Goal: Find specific page/section: Find specific page/section

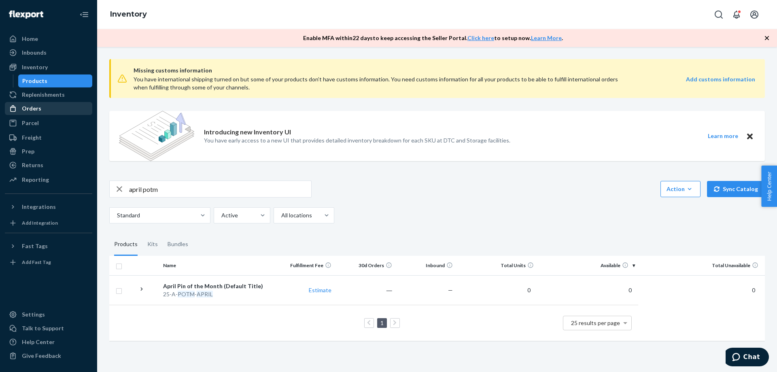
click at [43, 106] on div "Orders" at bounding box center [49, 108] width 86 height 11
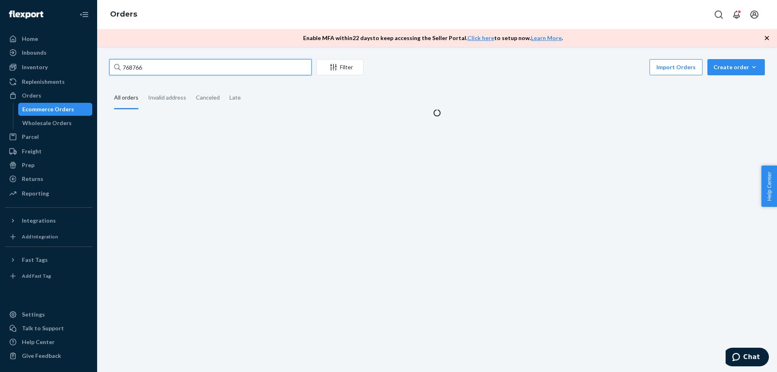
click at [168, 67] on input "768766" at bounding box center [210, 67] width 202 height 16
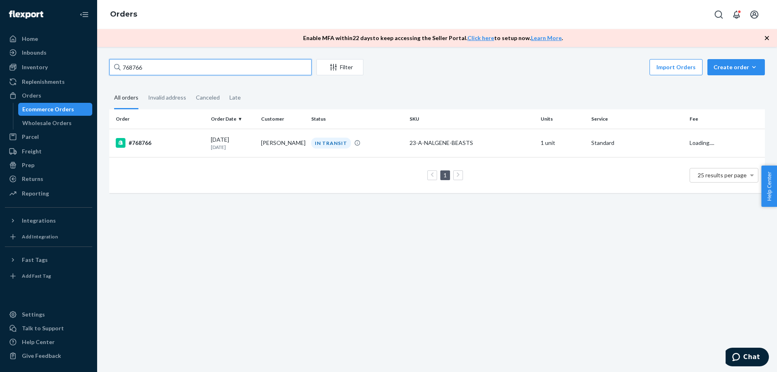
paste input "[EMAIL_ADDRESS][DOMAIN_NAME]"
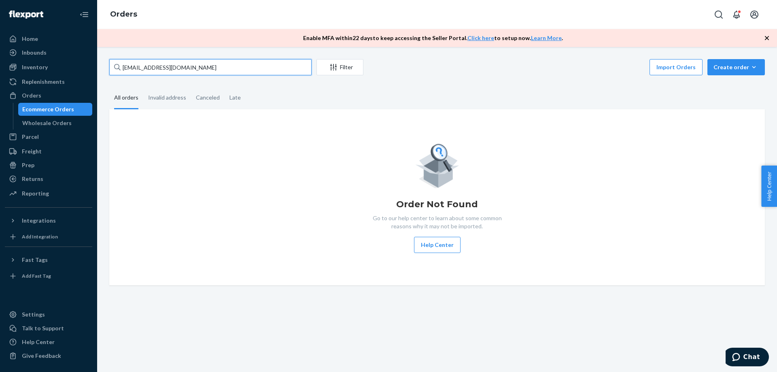
type input "[EMAIL_ADDRESS][DOMAIN_NAME]"
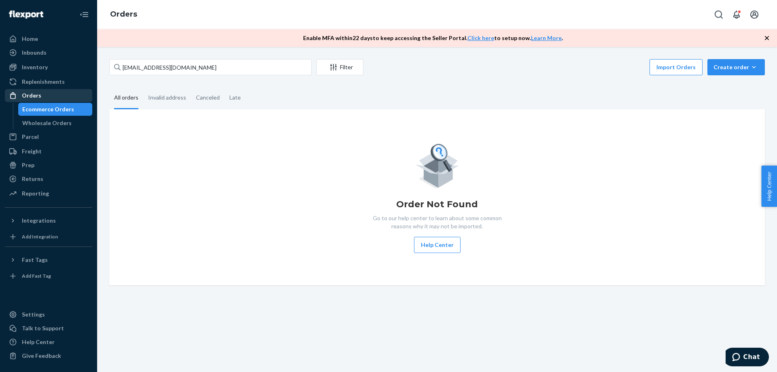
click at [60, 96] on div "Orders" at bounding box center [49, 95] width 86 height 11
click at [753, 12] on icon "Open account menu" at bounding box center [754, 15] width 10 height 10
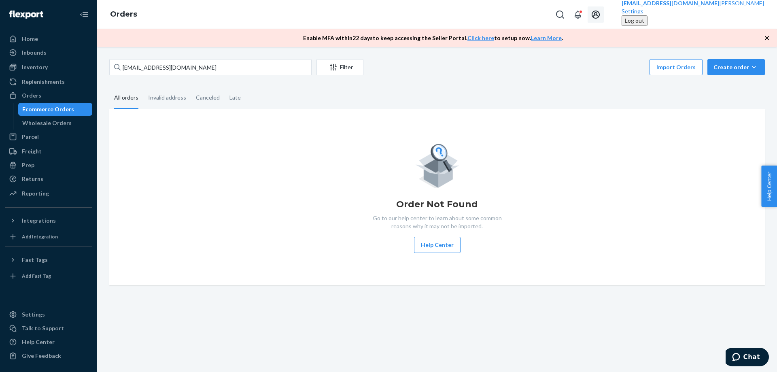
click at [644, 25] on div "Log out" at bounding box center [634, 21] width 19 height 8
